Goal: Information Seeking & Learning: Learn about a topic

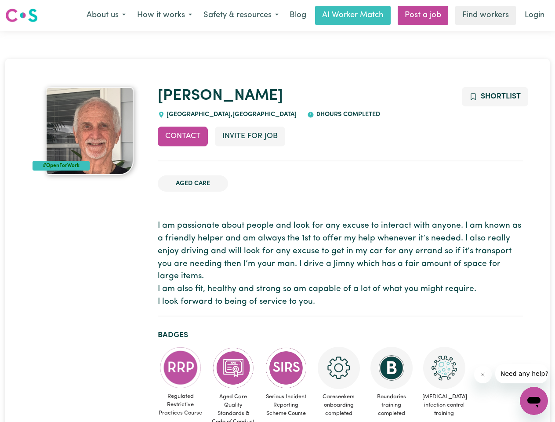
click at [106, 15] on button "About us" at bounding box center [106, 15] width 51 height 18
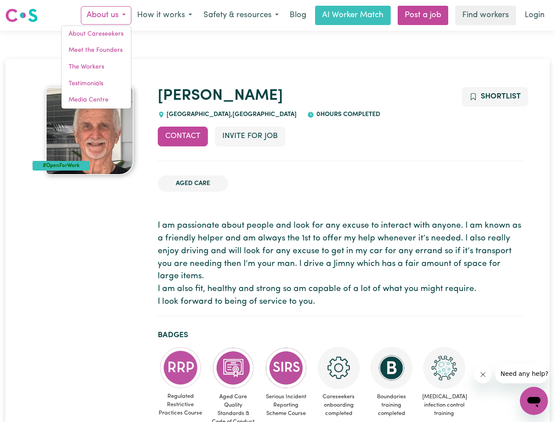
click at [164, 15] on button "How it works" at bounding box center [164, 15] width 66 height 18
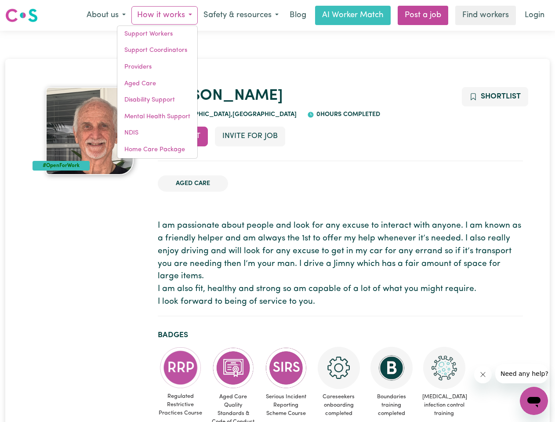
click at [241, 15] on button "Safety & resources" at bounding box center [241, 15] width 87 height 18
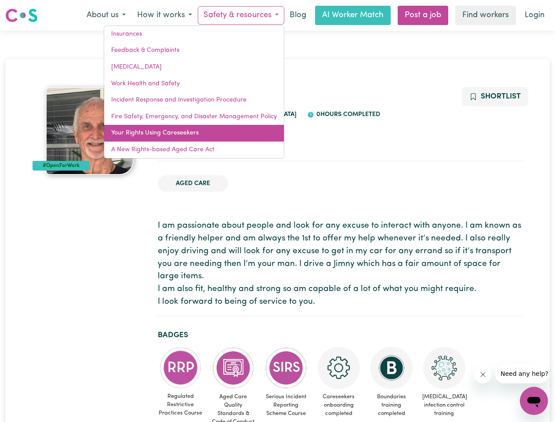
click at [183, 136] on link "Your Rights Using Careseekers" at bounding box center [194, 133] width 180 height 17
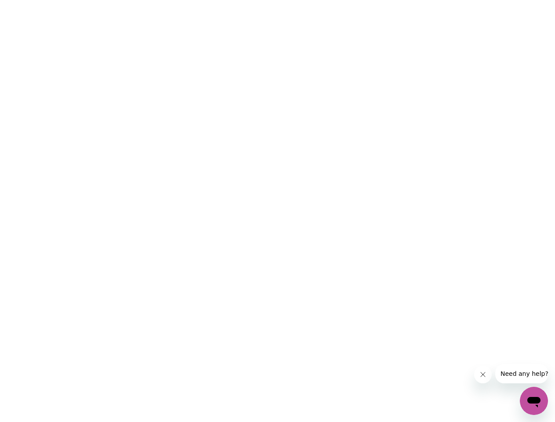
click at [250, 0] on html at bounding box center [277, 0] width 555 height 0
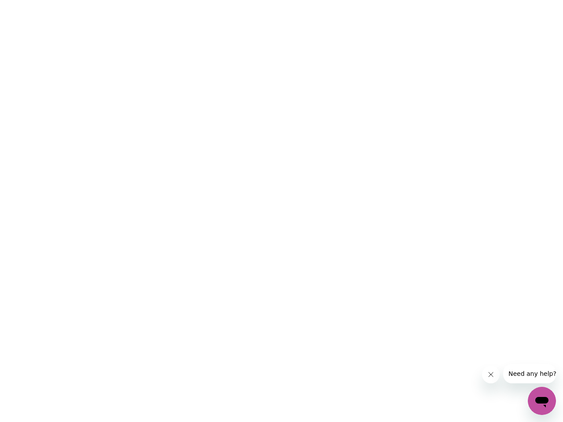
click at [495, 0] on html at bounding box center [281, 0] width 563 height 0
click at [181, 0] on html at bounding box center [281, 0] width 563 height 0
click at [233, 0] on html at bounding box center [281, 0] width 563 height 0
